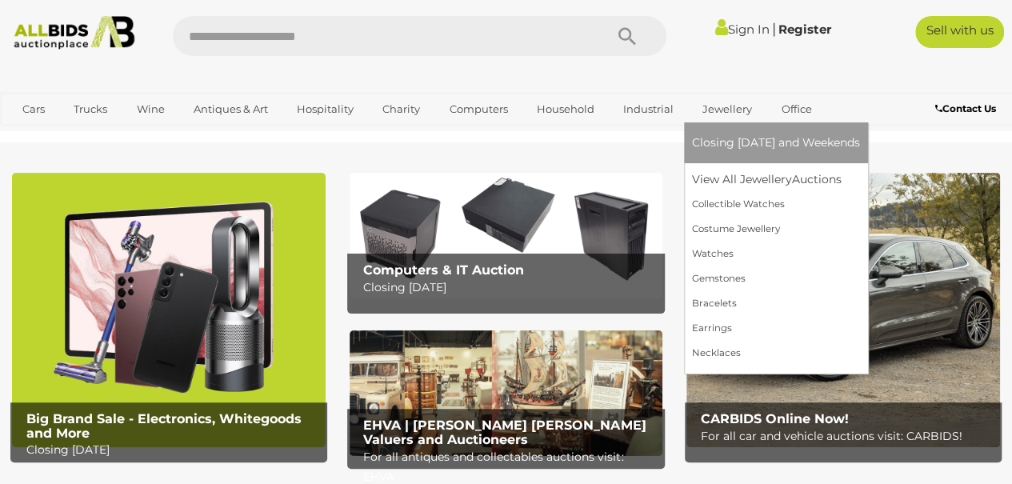
click at [723, 111] on link "Jewellery" at bounding box center [727, 109] width 70 height 26
click at [709, 259] on link "Watches" at bounding box center [776, 254] width 168 height 25
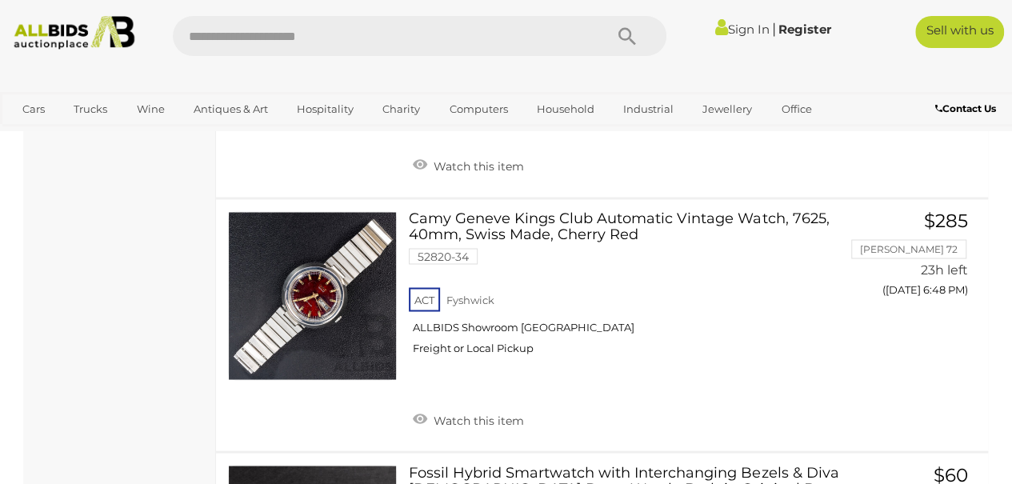
scroll to position [4303, 0]
click at [314, 277] on link at bounding box center [312, 296] width 169 height 169
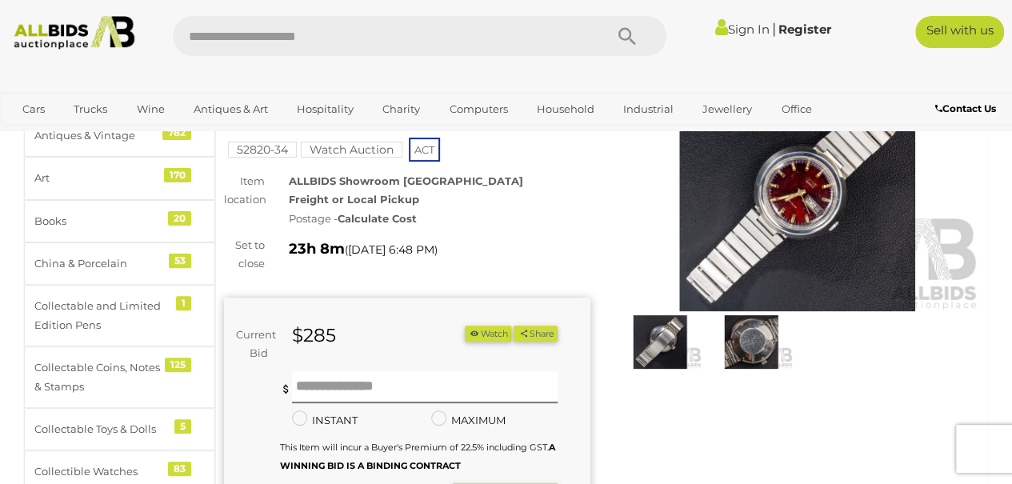
scroll to position [125, 0]
click at [755, 339] on img at bounding box center [751, 342] width 83 height 54
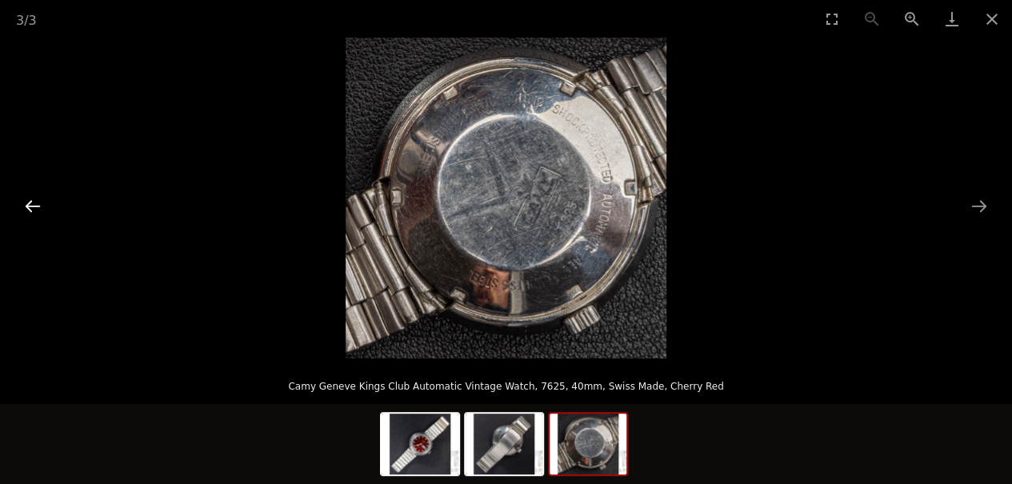
click at [30, 214] on button "Previous slide" at bounding box center [33, 205] width 34 height 31
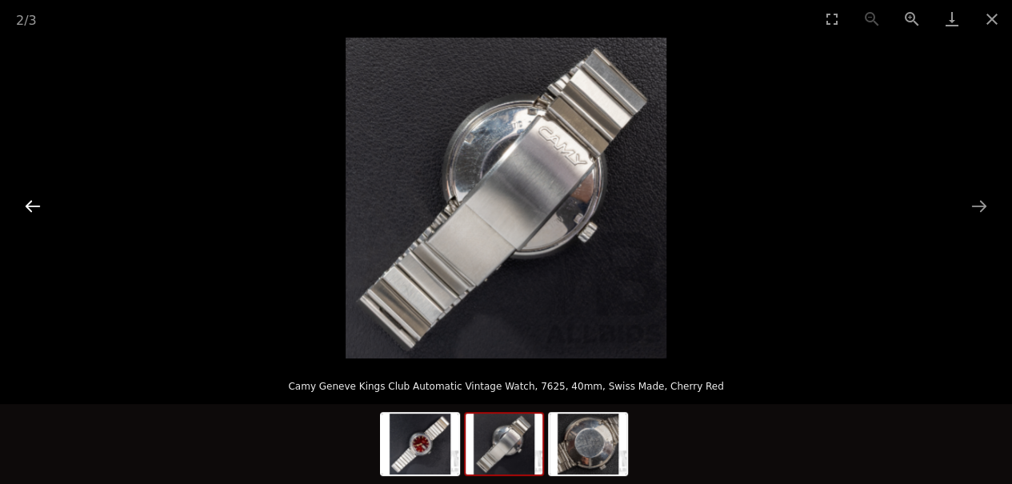
click at [42, 209] on button "Previous slide" at bounding box center [33, 205] width 34 height 31
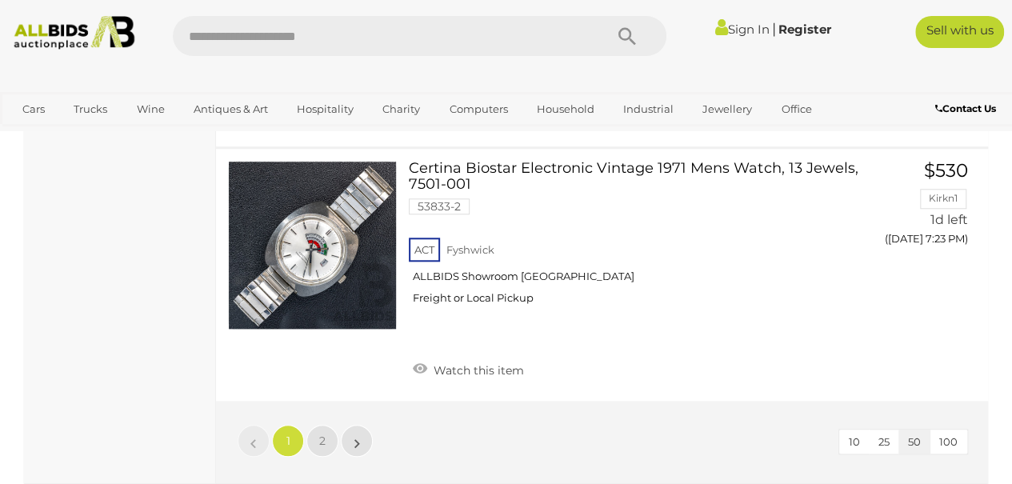
scroll to position [12779, 0]
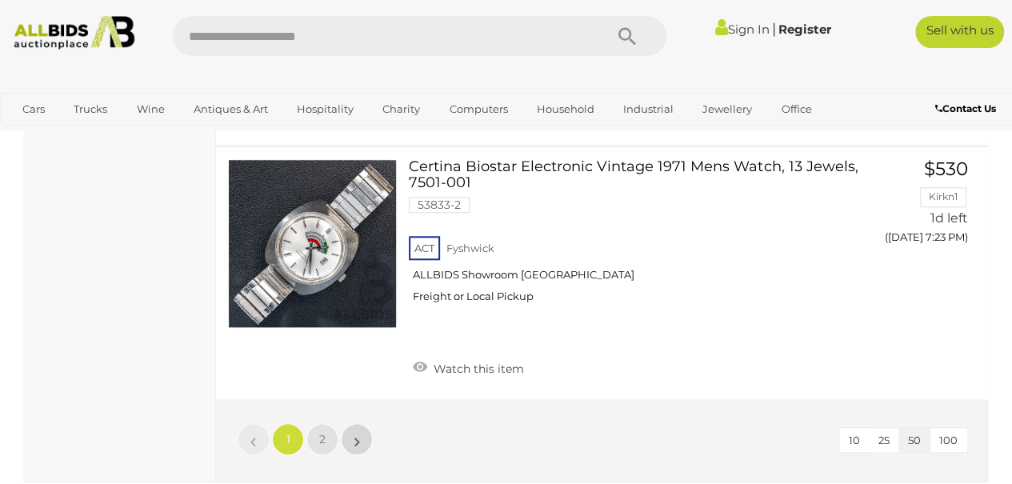
click at [353, 423] on link "»" at bounding box center [357, 439] width 32 height 32
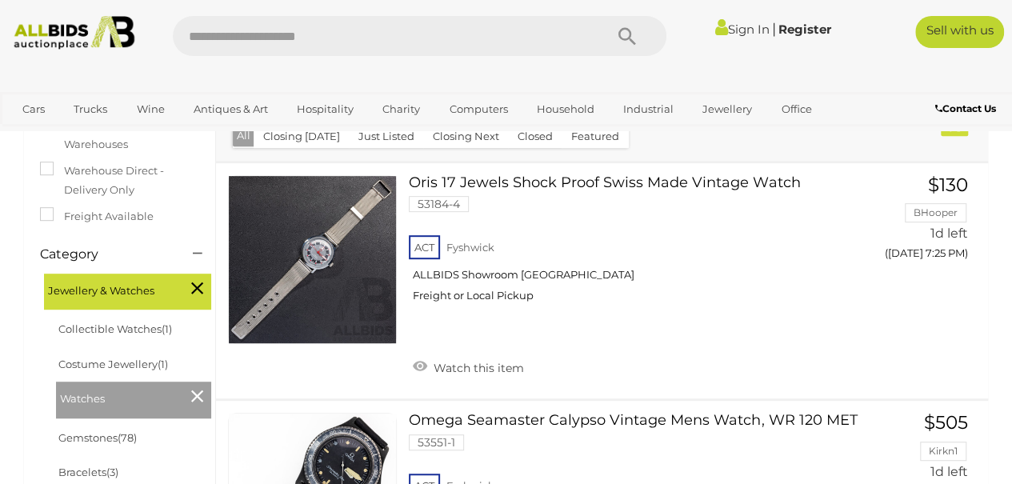
click at [322, 248] on link at bounding box center [312, 259] width 169 height 169
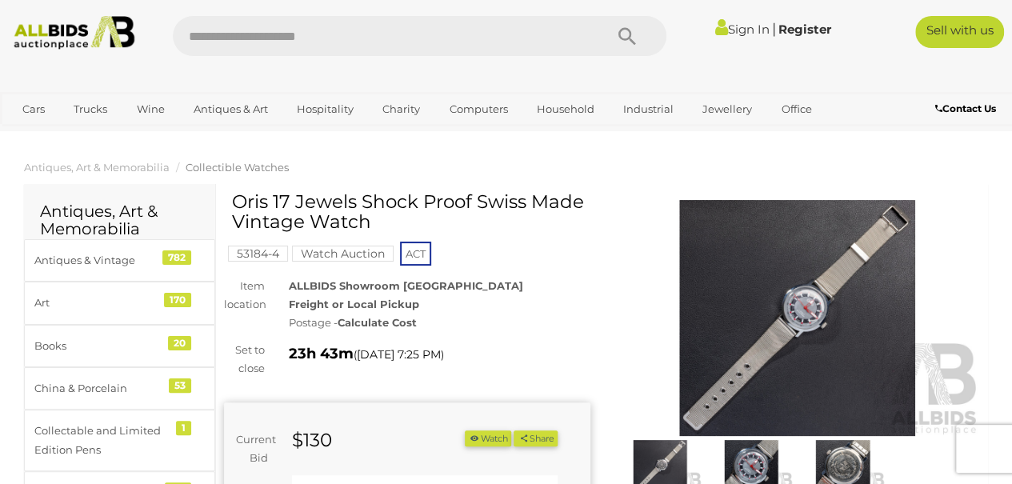
click at [864, 379] on img at bounding box center [798, 318] width 367 height 236
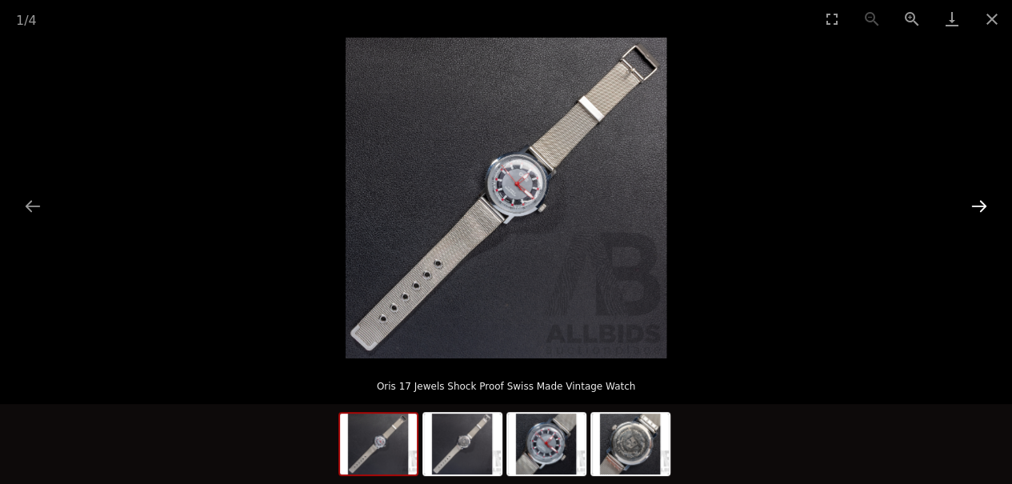
click at [980, 203] on button "Next slide" at bounding box center [980, 205] width 34 height 31
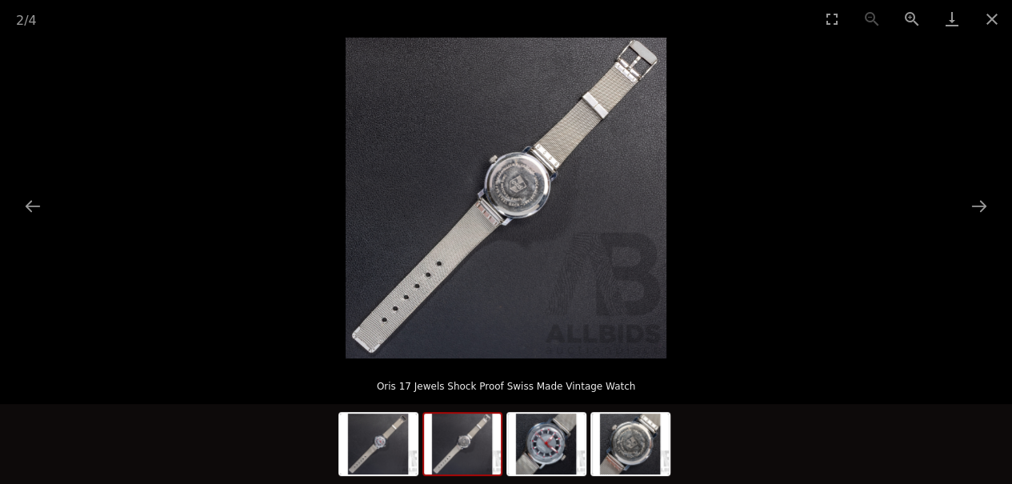
click at [973, 229] on picture at bounding box center [506, 198] width 1012 height 321
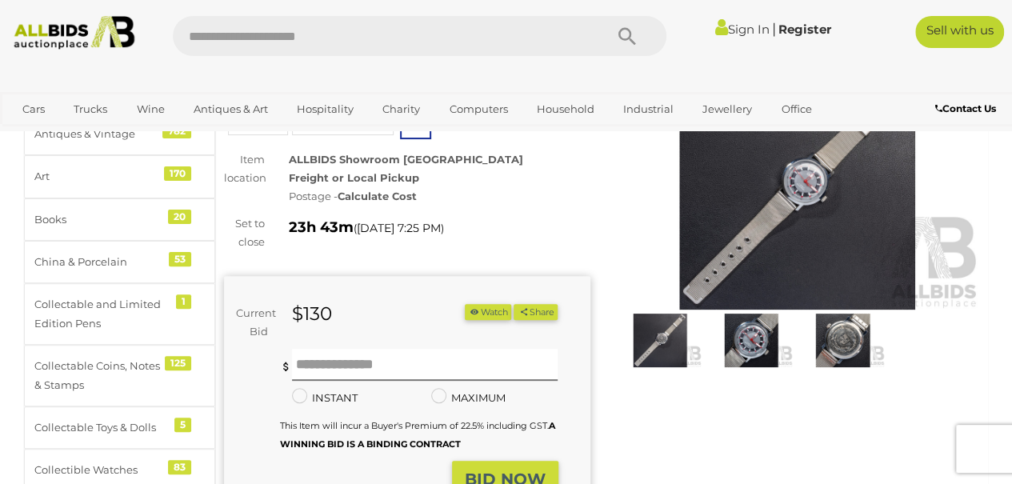
scroll to position [125, 0]
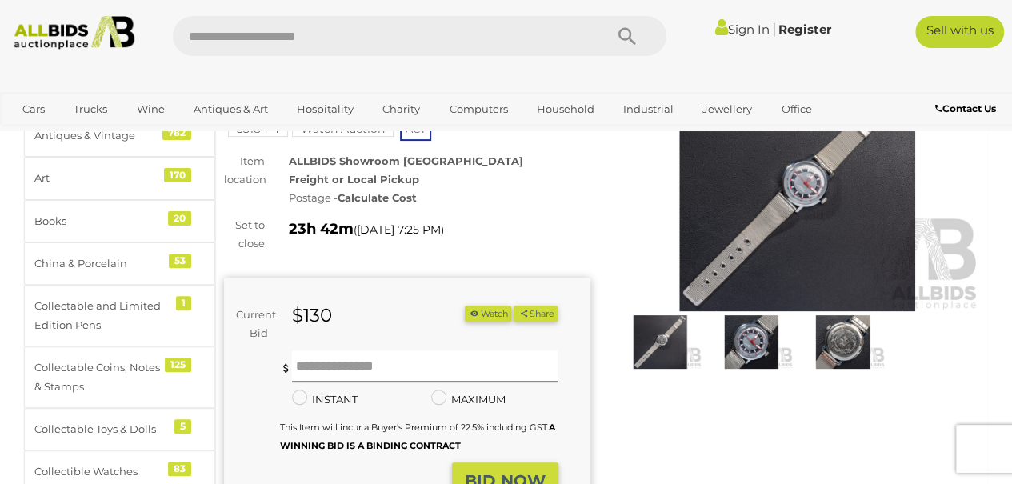
click at [754, 339] on img at bounding box center [751, 342] width 83 height 54
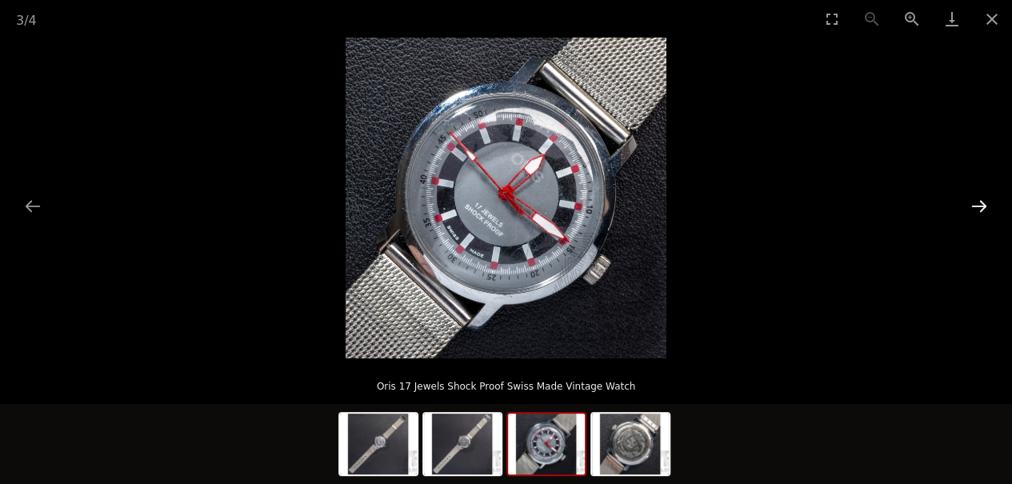
click at [990, 203] on button "Next slide" at bounding box center [980, 205] width 34 height 31
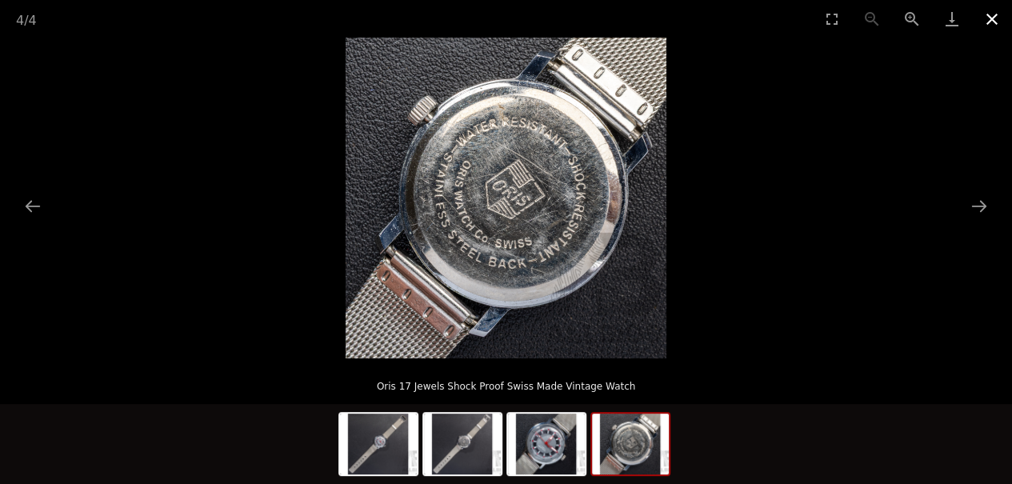
click at [997, 26] on button "Close gallery" at bounding box center [992, 19] width 40 height 38
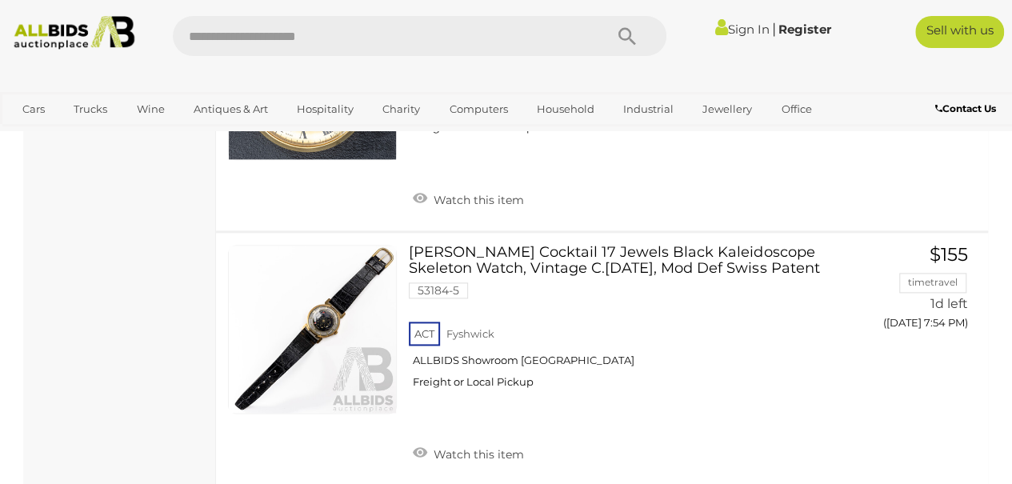
scroll to position [6974, 0]
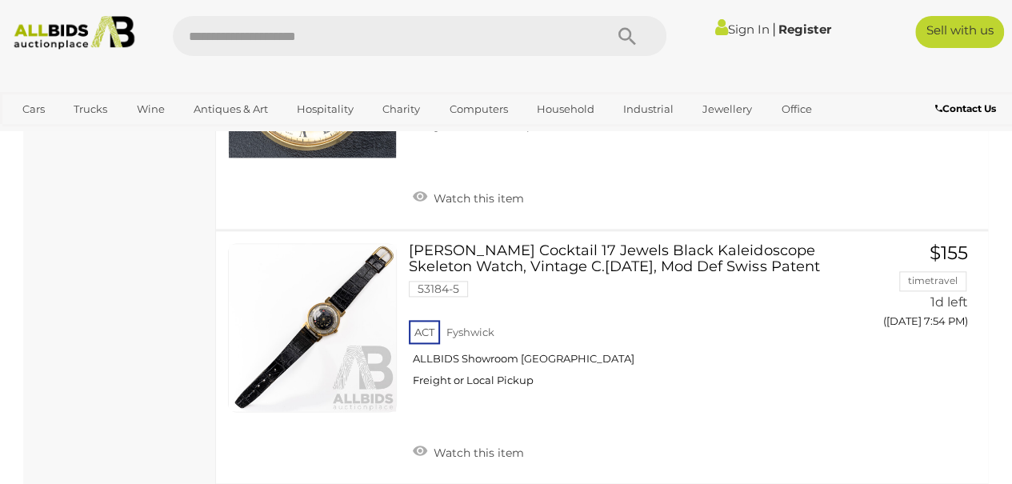
click at [320, 278] on link at bounding box center [312, 327] width 169 height 169
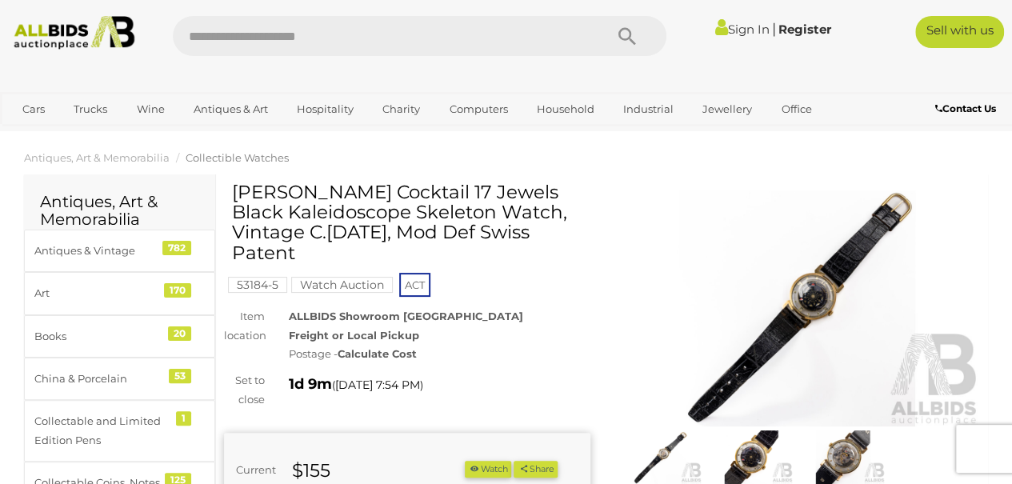
scroll to position [10, 0]
click at [874, 337] on img at bounding box center [798, 308] width 367 height 236
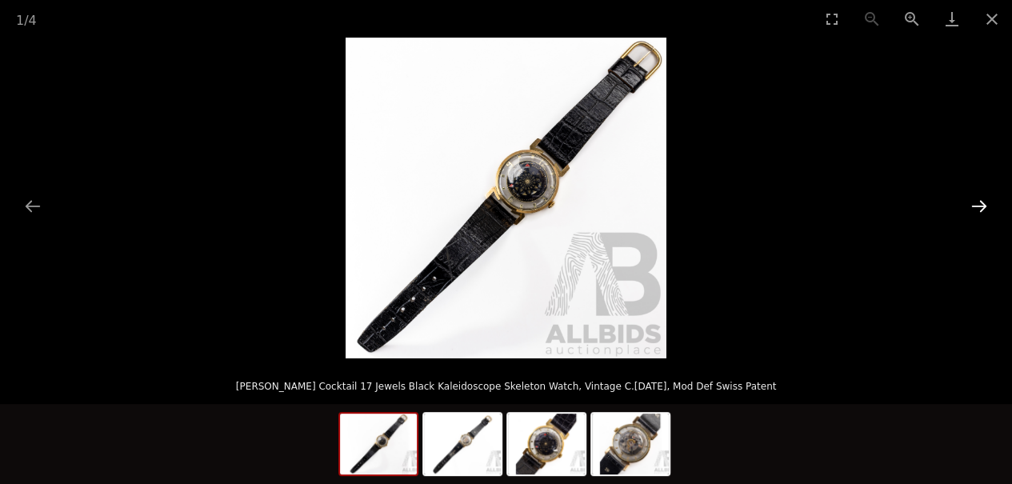
click at [984, 208] on button "Next slide" at bounding box center [980, 205] width 34 height 31
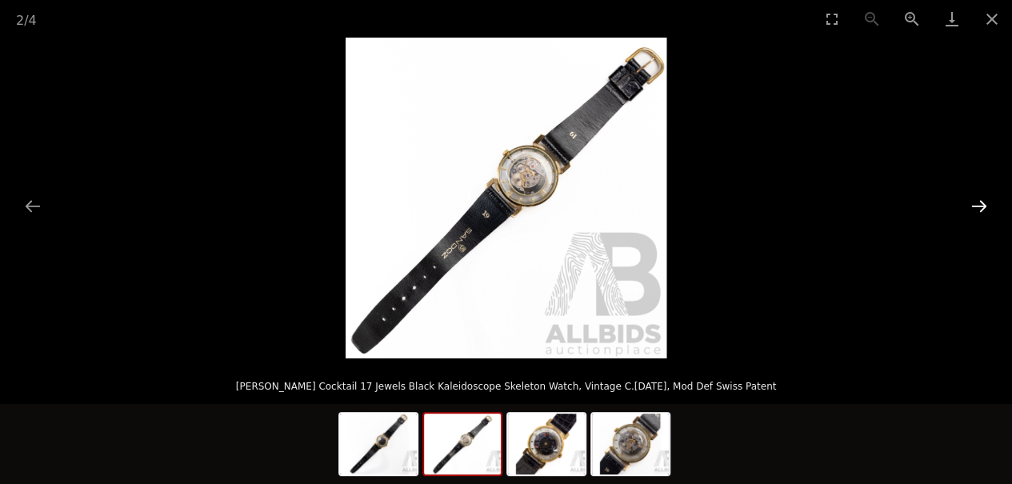
click at [975, 219] on button "Next slide" at bounding box center [980, 205] width 34 height 31
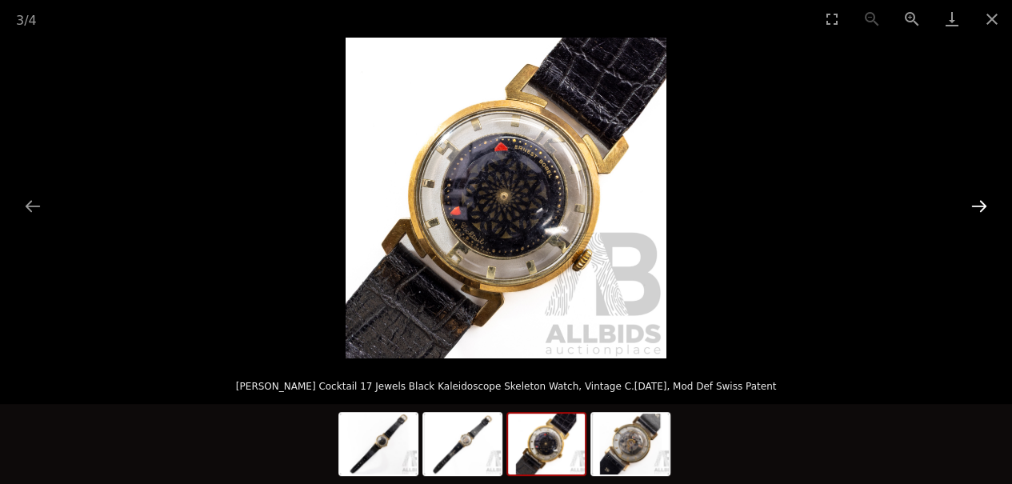
click at [992, 211] on button "Next slide" at bounding box center [980, 205] width 34 height 31
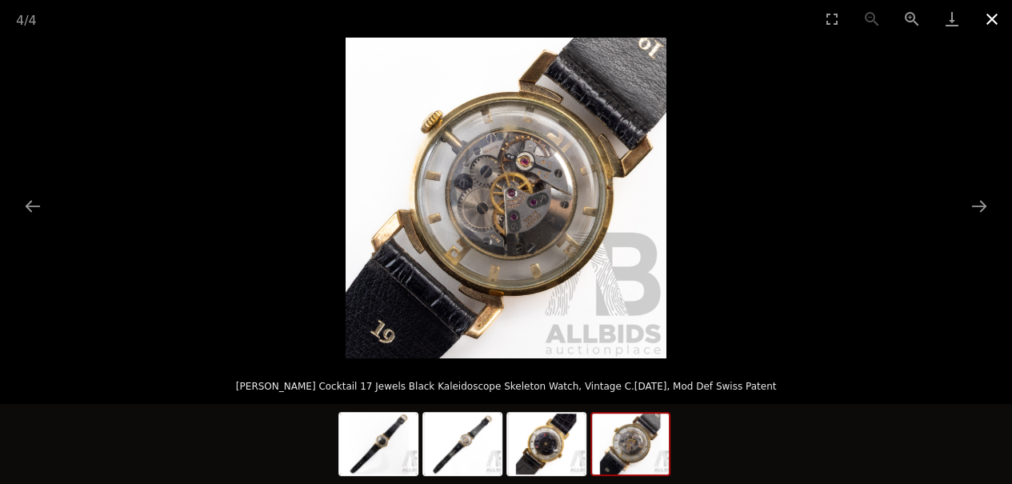
click at [1002, 14] on button "Close gallery" at bounding box center [992, 19] width 40 height 38
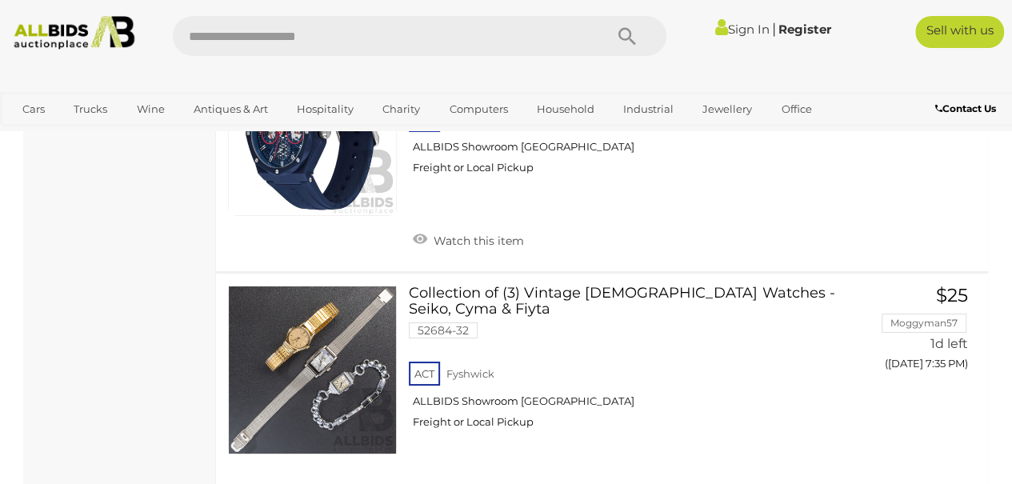
scroll to position [2887, 0]
